Goal: Information Seeking & Learning: Understand process/instructions

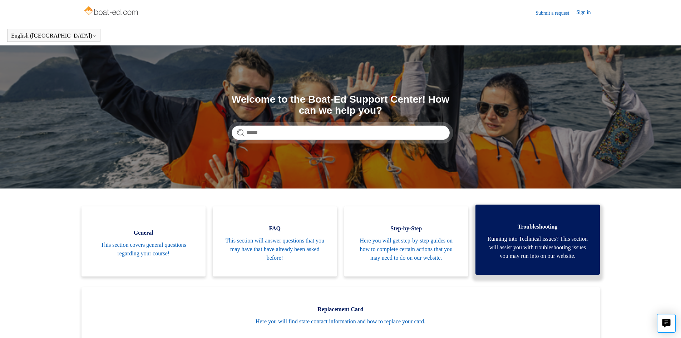
click at [543, 241] on span "Running into Technical issues? This section will assist you with troubleshootin…" at bounding box center [537, 248] width 103 height 26
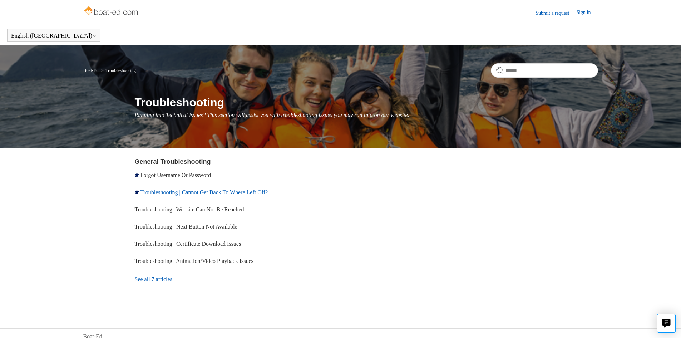
click at [221, 192] on link "Troubleshooting | Cannot Get Back To Where Left Off?" at bounding box center [204, 192] width 128 height 6
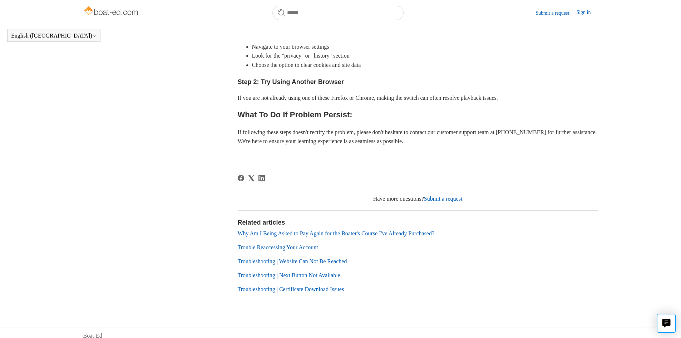
scroll to position [274, 0]
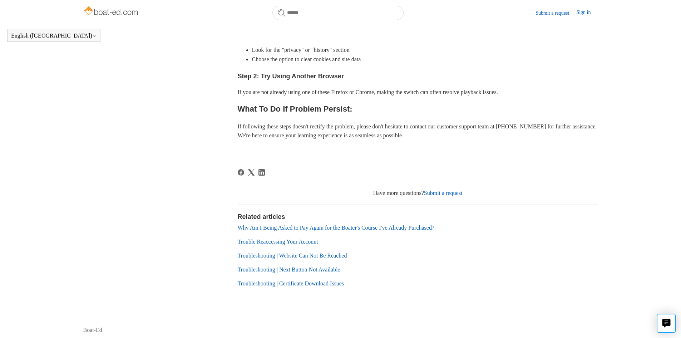
click at [325, 267] on link "Troubleshooting | Next Button Not Available" at bounding box center [289, 269] width 103 height 6
